Goal: Task Accomplishment & Management: Manage account settings

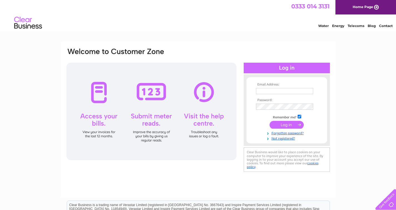
type input "thewildolivetree.sgt@gmail.com"
click at [289, 127] on input "submit" at bounding box center [287, 125] width 34 height 8
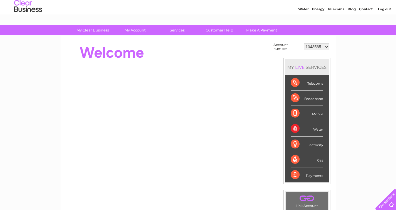
scroll to position [44, 0]
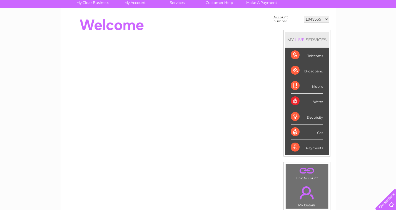
click at [312, 20] on select "1043565 30290115" at bounding box center [316, 19] width 25 height 7
select select "30290115"
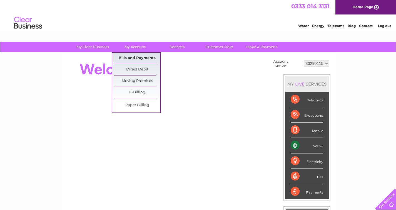
click at [137, 59] on link "Bills and Payments" at bounding box center [137, 58] width 46 height 11
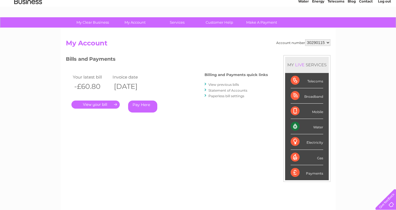
scroll to position [48, 0]
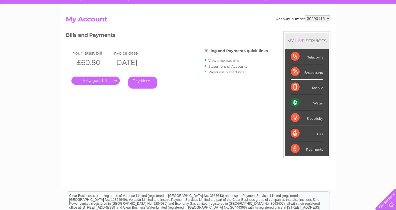
click at [88, 83] on link "." at bounding box center [96, 81] width 48 height 8
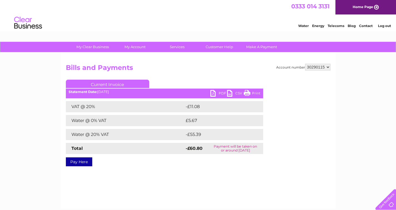
click at [213, 95] on link "PDF" at bounding box center [219, 94] width 17 height 8
